Goal: Task Accomplishment & Management: Use online tool/utility

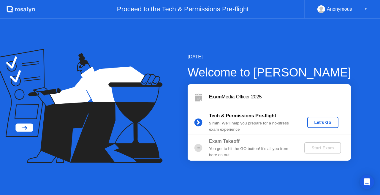
click at [325, 122] on div "Let's Go" at bounding box center [323, 122] width 26 height 5
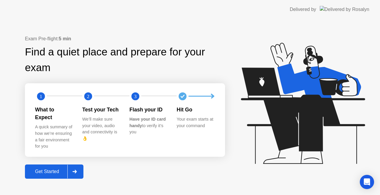
click at [194, 124] on div "Your exam starts at your command" at bounding box center [196, 122] width 38 height 13
click at [81, 168] on div at bounding box center [74, 172] width 14 height 14
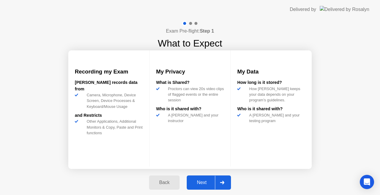
click at [210, 184] on div "Next" at bounding box center [202, 182] width 26 height 5
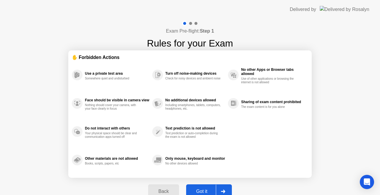
click at [212, 188] on button "Got it" at bounding box center [209, 192] width 46 height 14
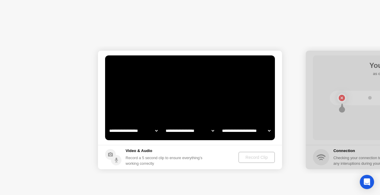
select select "**********"
select select "*******"
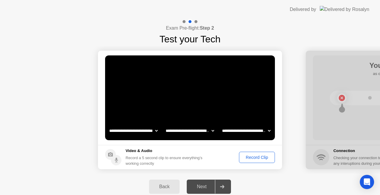
click at [216, 188] on div at bounding box center [222, 187] width 14 height 14
click at [255, 155] on div "Record Clip" at bounding box center [257, 157] width 32 height 5
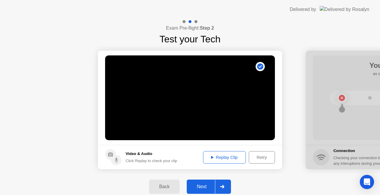
click at [255, 159] on div "Retry" at bounding box center [262, 157] width 22 height 5
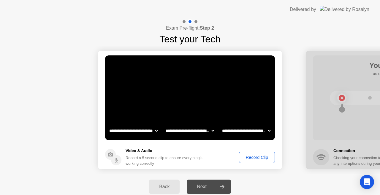
click at [255, 159] on div "Record Clip" at bounding box center [257, 157] width 32 height 5
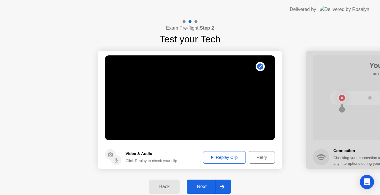
click at [227, 189] on div at bounding box center [222, 187] width 14 height 14
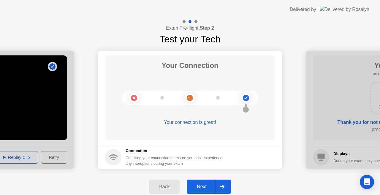
click at [227, 189] on div at bounding box center [222, 187] width 14 height 14
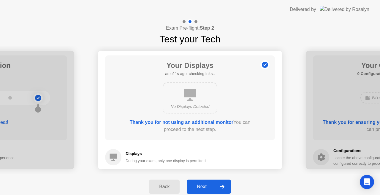
click at [227, 189] on div at bounding box center [222, 187] width 14 height 14
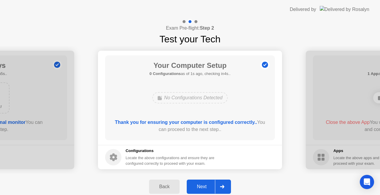
click at [227, 189] on div at bounding box center [222, 187] width 14 height 14
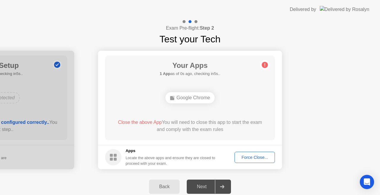
click at [227, 189] on div at bounding box center [222, 187] width 14 height 14
click at [191, 100] on div "Google Chrome" at bounding box center [190, 97] width 50 height 11
click at [255, 161] on button "Force Close..." at bounding box center [255, 157] width 40 height 11
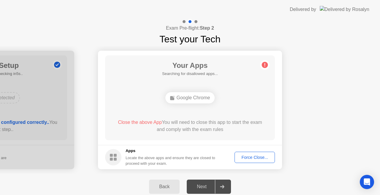
click at [249, 161] on button "Force Close..." at bounding box center [255, 157] width 40 height 11
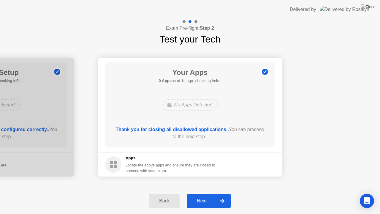
click at [219, 195] on div at bounding box center [222, 201] width 14 height 14
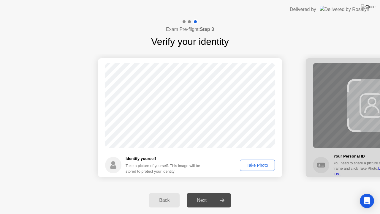
click at [260, 165] on div "Take Photo" at bounding box center [257, 165] width 31 height 5
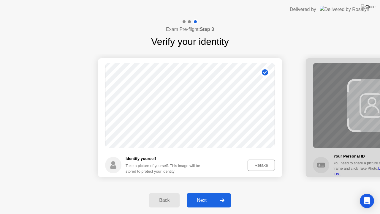
click at [209, 195] on div "Next" at bounding box center [202, 199] width 26 height 5
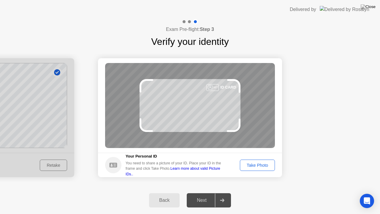
click at [258, 161] on button "Take Photo" at bounding box center [257, 164] width 35 height 11
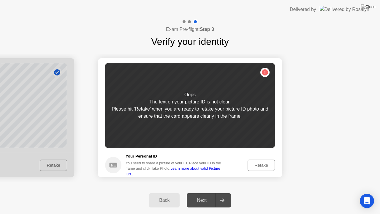
click at [258, 161] on button "Retake" at bounding box center [261, 164] width 27 height 11
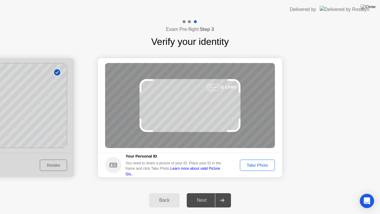
click at [254, 167] on div "Take Photo" at bounding box center [257, 165] width 31 height 5
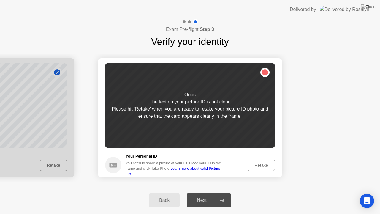
click at [254, 167] on div "Retake" at bounding box center [261, 165] width 23 height 5
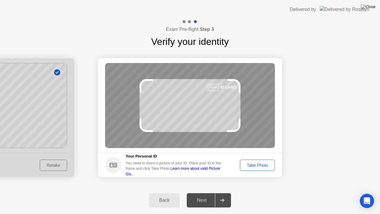
click at [254, 167] on div "Take Photo" at bounding box center [257, 165] width 31 height 5
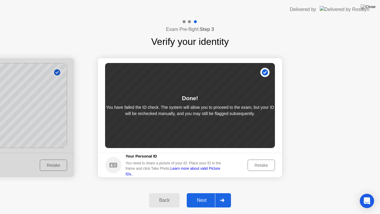
click at [205, 195] on div "Next" at bounding box center [202, 199] width 26 height 5
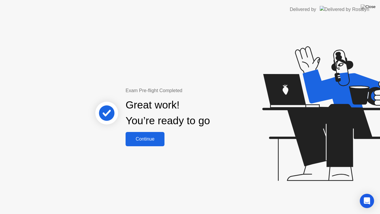
click at [156, 137] on div "Continue" at bounding box center [144, 138] width 35 height 5
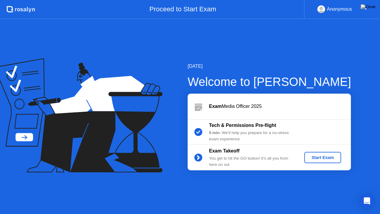
click at [315, 157] on div "Start Exam" at bounding box center [323, 157] width 32 height 5
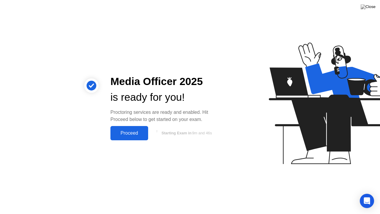
click at [124, 132] on div "Proceed" at bounding box center [129, 132] width 34 height 5
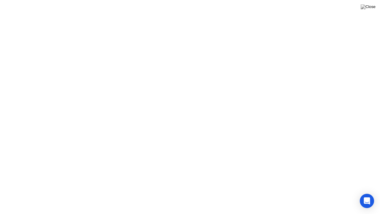
click div "Exam Rules"
click video
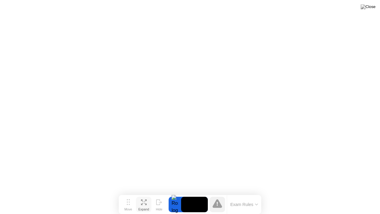
click at [146, 195] on button "Expand" at bounding box center [143, 204] width 15 height 15
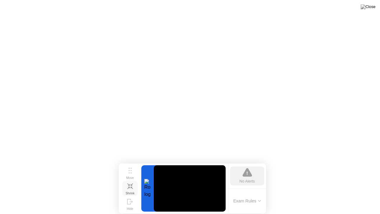
click at [131, 189] on button "Shrink" at bounding box center [129, 187] width 15 height 15
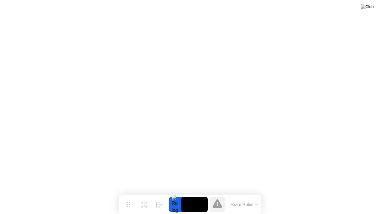
click at [237, 195] on button "Exam Rules" at bounding box center [244, 204] width 31 height 5
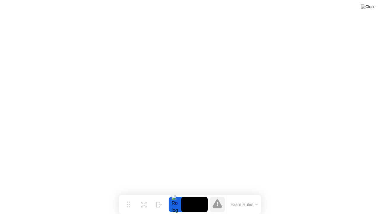
click at [184, 195] on video at bounding box center [194, 204] width 27 height 15
click at [231, 195] on button "Exam Rules" at bounding box center [244, 204] width 31 height 5
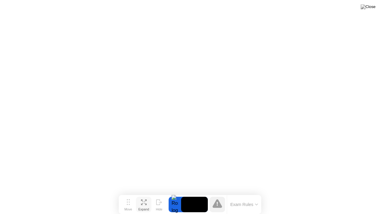
click at [144, 195] on icon at bounding box center [144, 202] width 6 height 6
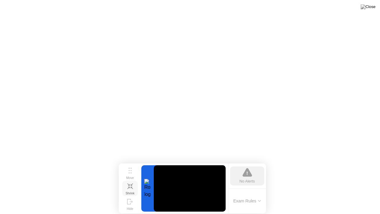
click at [132, 191] on div "Shrink" at bounding box center [130, 193] width 9 height 4
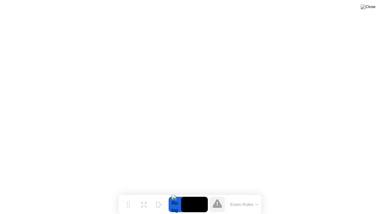
click at [256, 195] on button "Exam Rules" at bounding box center [244, 204] width 31 height 5
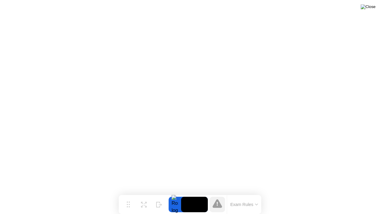
click at [369, 9] on img at bounding box center [368, 6] width 15 height 5
click at [223, 195] on div at bounding box center [217, 204] width 15 height 15
click at [237, 195] on button "Exam Rules" at bounding box center [244, 204] width 31 height 5
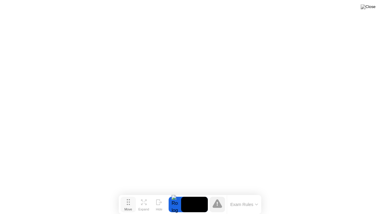
click at [131, 195] on div "Move" at bounding box center [128, 209] width 8 height 4
click at [176, 195] on div at bounding box center [175, 204] width 12 height 15
click at [218, 195] on icon at bounding box center [217, 203] width 9 height 9
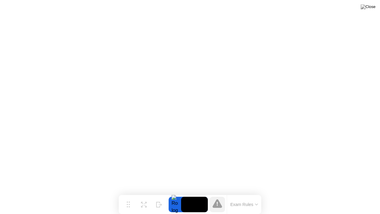
click at [252, 195] on button "Exam Rules" at bounding box center [244, 204] width 31 height 5
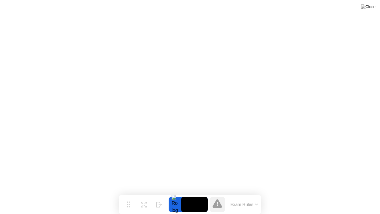
click at [175, 195] on div at bounding box center [175, 204] width 12 height 15
drag, startPoint x: 217, startPoint y: 205, endPoint x: 256, endPoint y: 204, distance: 39.2
click at [256, 195] on div "Exam Rules" at bounding box center [234, 204] width 53 height 19
click at [256, 195] on icon at bounding box center [256, 204] width 3 height 2
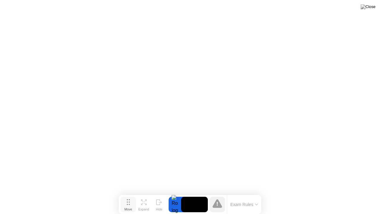
click at [130, 195] on div "Move" at bounding box center [128, 209] width 8 height 4
click at [141, 195] on div "Expand" at bounding box center [143, 209] width 11 height 4
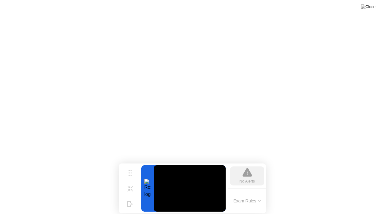
click at [247, 195] on button "Exam Rules" at bounding box center [247, 200] width 31 height 5
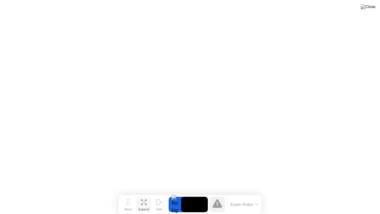
click at [146, 195] on icon at bounding box center [144, 202] width 6 height 6
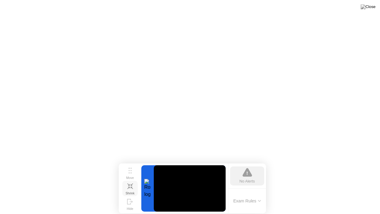
click at [129, 191] on div "Shrink" at bounding box center [130, 193] width 9 height 4
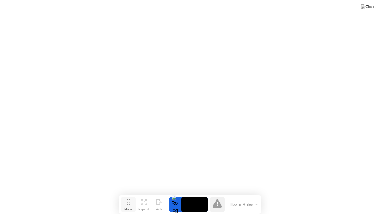
click at [131, 195] on div "Move" at bounding box center [128, 209] width 8 height 4
click at [129, 195] on div "Move" at bounding box center [128, 209] width 8 height 4
click at [231, 195] on button "Exam Rules" at bounding box center [244, 204] width 31 height 5
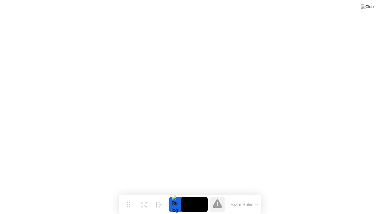
click at [250, 195] on button "Exam Rules" at bounding box center [244, 204] width 31 height 5
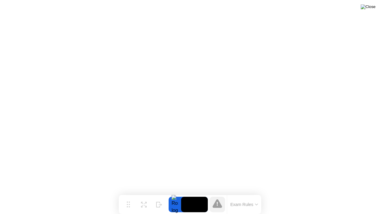
click at [371, 7] on img at bounding box center [368, 6] width 15 height 5
